Goal: Information Seeking & Learning: Check status

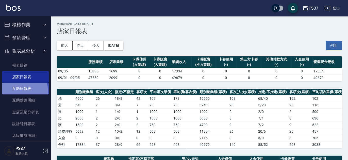
click at [20, 91] on link "互助日報表" at bounding box center [25, 89] width 47 height 12
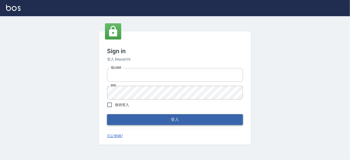
type input "037692666"
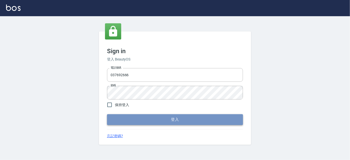
click at [175, 119] on button "登入" at bounding box center [175, 120] width 136 height 11
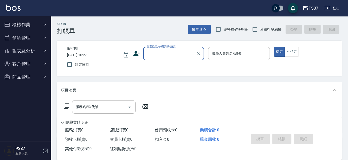
click at [24, 48] on button "報表及分析" at bounding box center [25, 50] width 47 height 13
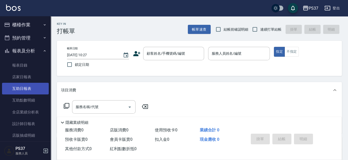
click at [25, 89] on link "互助日報表" at bounding box center [25, 89] width 47 height 12
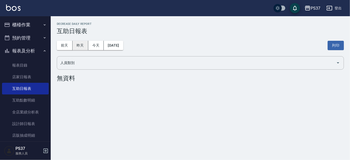
click at [78, 46] on button "昨天" at bounding box center [81, 45] width 16 height 9
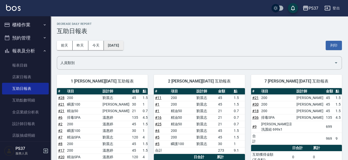
click at [123, 46] on button "[DATE]" at bounding box center [113, 45] width 19 height 9
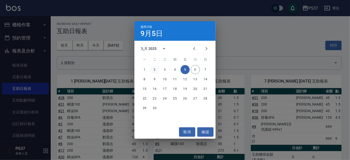
click at [156, 70] on button "2" at bounding box center [154, 69] width 9 height 9
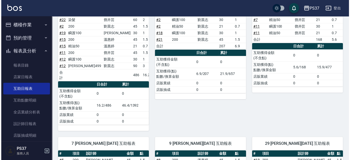
scroll to position [23, 0]
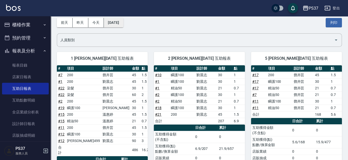
click at [123, 25] on button "[DATE]" at bounding box center [113, 22] width 19 height 9
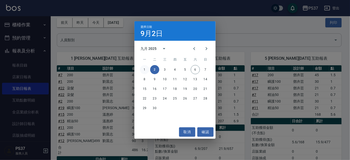
click at [145, 70] on button "1" at bounding box center [144, 69] width 9 height 9
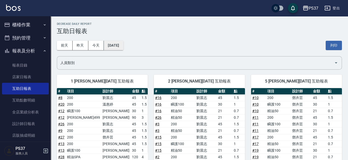
click at [114, 42] on button "[DATE]" at bounding box center [113, 45] width 19 height 9
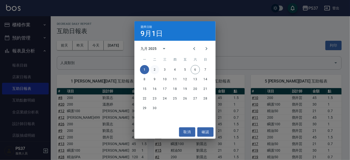
click at [156, 69] on button "2" at bounding box center [154, 69] width 9 height 9
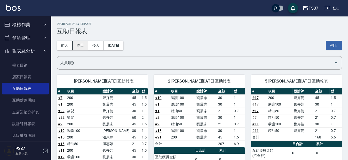
click at [84, 46] on button "昨天" at bounding box center [81, 45] width 16 height 9
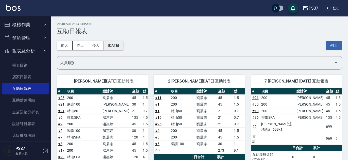
click at [116, 46] on button "[DATE]" at bounding box center [113, 45] width 19 height 9
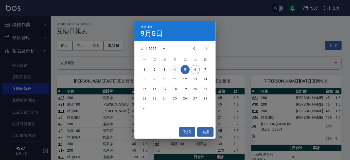
click at [175, 68] on button "4" at bounding box center [175, 69] width 9 height 9
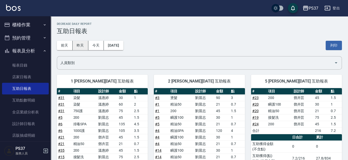
click at [81, 46] on button "昨天" at bounding box center [81, 45] width 16 height 9
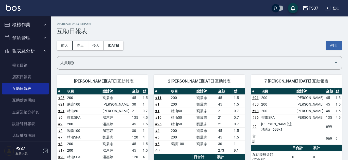
click at [24, 53] on button "報表及分析" at bounding box center [25, 50] width 47 height 13
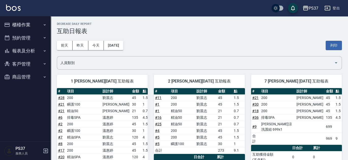
click at [26, 63] on button "客戶管理" at bounding box center [25, 64] width 47 height 13
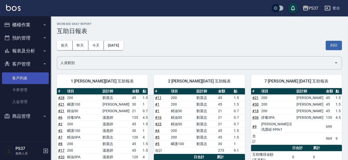
click at [26, 75] on link "客戶列表" at bounding box center [25, 79] width 47 height 12
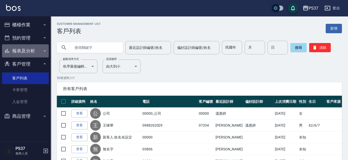
click at [26, 51] on button "報表及分析" at bounding box center [25, 50] width 47 height 13
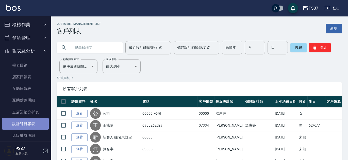
click at [33, 123] on link "設計師日報表" at bounding box center [25, 124] width 47 height 12
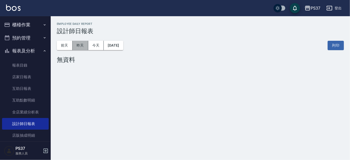
click at [81, 44] on button "昨天" at bounding box center [81, 45] width 16 height 9
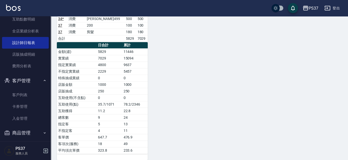
scroll to position [85, 0]
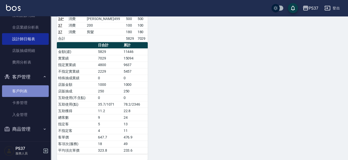
click at [29, 89] on link "客戶列表" at bounding box center [25, 92] width 47 height 12
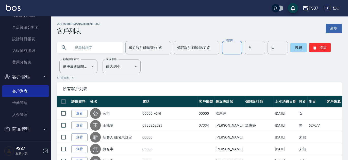
click at [233, 46] on input "民國年" at bounding box center [232, 48] width 20 height 14
type input "73"
type input "08"
type input "21"
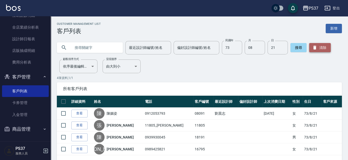
click at [319, 48] on button "清除" at bounding box center [320, 47] width 22 height 9
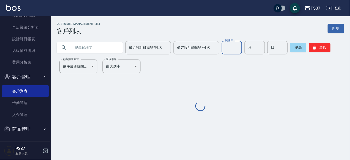
click at [235, 49] on input "民國年" at bounding box center [232, 48] width 20 height 14
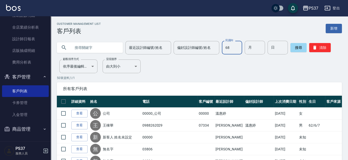
type input "68"
type input "2"
type input "3"
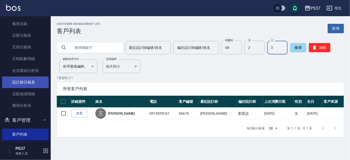
scroll to position [46, 0]
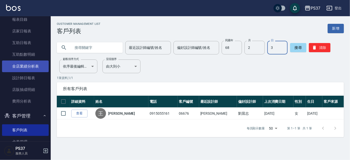
click at [31, 69] on link "全店業績分析表" at bounding box center [25, 67] width 47 height 12
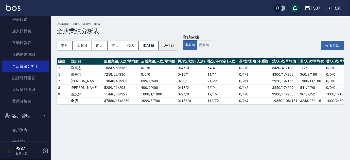
click at [178, 42] on button "[DATE]" at bounding box center [168, 45] width 19 height 9
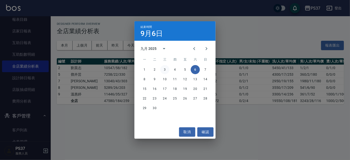
click at [164, 68] on button "3" at bounding box center [164, 69] width 9 height 9
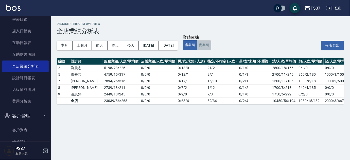
click at [211, 47] on button "實業績" at bounding box center [204, 45] width 14 height 10
click at [158, 46] on button "[DATE]" at bounding box center [149, 45] width 20 height 9
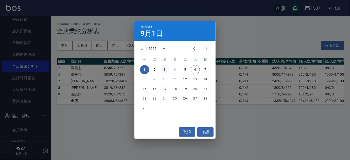
click at [166, 70] on button "3" at bounding box center [164, 69] width 9 height 9
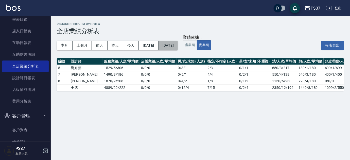
click at [178, 44] on button "[DATE]" at bounding box center [168, 45] width 19 height 9
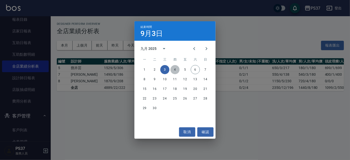
click at [174, 68] on button "4" at bounding box center [175, 69] width 9 height 9
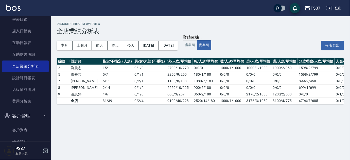
scroll to position [0, 106]
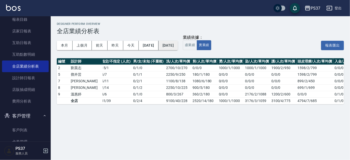
click at [178, 45] on button "[DATE]" at bounding box center [168, 45] width 19 height 9
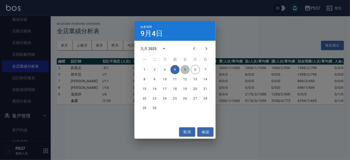
click at [185, 71] on button "5" at bounding box center [185, 69] width 9 height 9
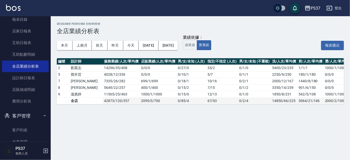
drag, startPoint x: 147, startPoint y: 104, endPoint x: 163, endPoint y: 99, distance: 16.5
click at [163, 99] on table "編號 設計師 服務業績/人次/單均價 店販業績/人次/單均價 男/女/未知 (人次) 指定/不指定 (人次) 男/女/未知 (不重複) 洗/人次/單均價 剪/…" at bounding box center [263, 81] width 413 height 46
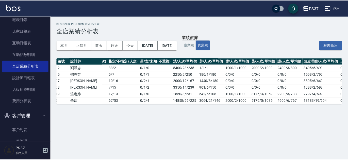
scroll to position [0, 110]
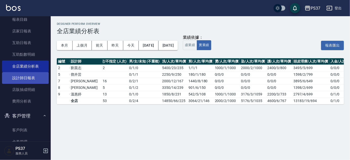
click at [32, 79] on link "設計師日報表" at bounding box center [25, 78] width 47 height 12
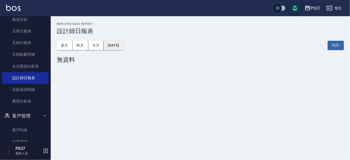
click at [111, 46] on button "[DATE]" at bounding box center [113, 45] width 19 height 9
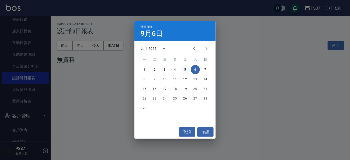
click at [187, 72] on button "5" at bounding box center [185, 69] width 9 height 9
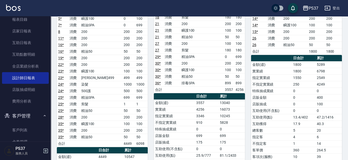
scroll to position [162, 0]
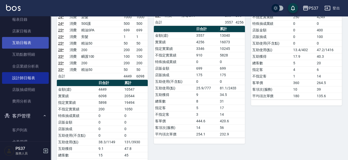
click at [27, 45] on link "互助日報表" at bounding box center [25, 43] width 47 height 12
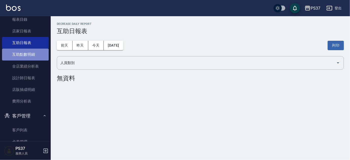
click at [33, 55] on link "互助點數明細" at bounding box center [25, 55] width 47 height 12
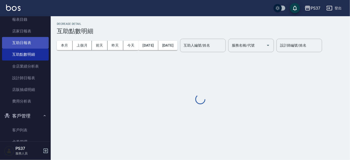
click at [35, 46] on link "互助日報表" at bounding box center [25, 43] width 47 height 12
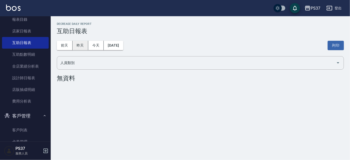
click at [83, 45] on button "昨天" at bounding box center [81, 45] width 16 height 9
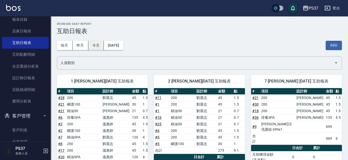
click at [92, 43] on button "今天" at bounding box center [96, 45] width 16 height 9
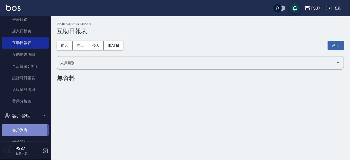
click at [18, 130] on link "客戶列表" at bounding box center [25, 131] width 47 height 12
